Goal: Task Accomplishment & Management: Manage account settings

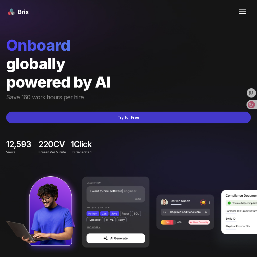
click at [137, 121] on button "Try for Free" at bounding box center [128, 118] width 245 height 12
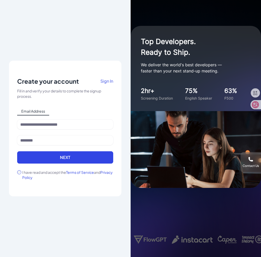
click at [108, 80] on span "Sign In" at bounding box center [107, 80] width 13 height 5
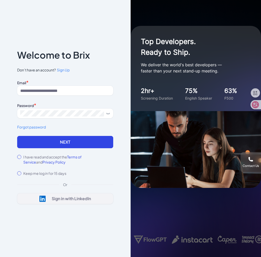
click at [66, 198] on div "Sign in with LinkedIn" at bounding box center [71, 198] width 39 height 5
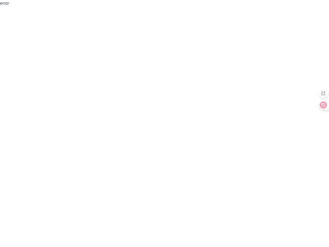
click at [184, 73] on div "error" at bounding box center [164, 123] width 329 height 247
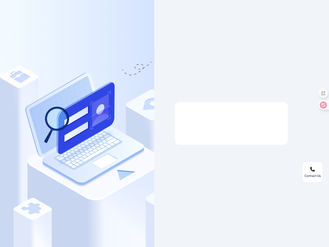
click at [188, 64] on div at bounding box center [231, 123] width 154 height 247
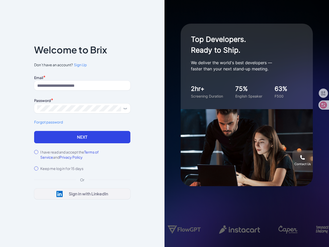
click at [71, 193] on div "Sign in with LinkedIn" at bounding box center [88, 193] width 39 height 5
click at [71, 197] on div "Sign in with LinkedIn" at bounding box center [82, 193] width 52 height 6
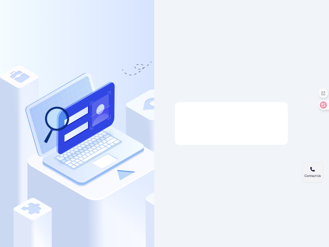
click at [309, 173] on div "Contact Us" at bounding box center [312, 171] width 21 height 11
click at [243, 137] on div at bounding box center [231, 123] width 113 height 43
